Goal: Entertainment & Leisure: Browse casually

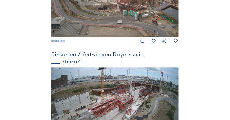
scroll to position [453, 0]
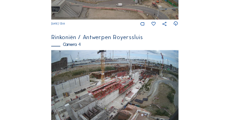
click at [110, 89] on img at bounding box center [114, 86] width 127 height 72
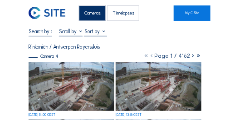
click at [64, 88] on img at bounding box center [72, 86] width 86 height 48
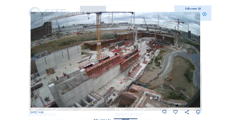
click at [205, 15] on icon at bounding box center [204, 14] width 5 height 5
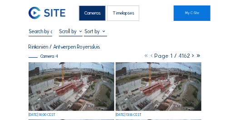
click at [97, 12] on div "Cameras" at bounding box center [92, 12] width 27 height 15
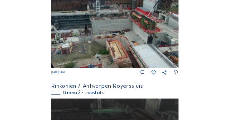
scroll to position [178, 0]
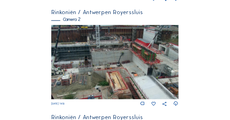
scroll to position [166, 0]
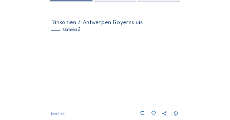
scroll to position [54, 0]
